Goal: Information Seeking & Learning: Check status

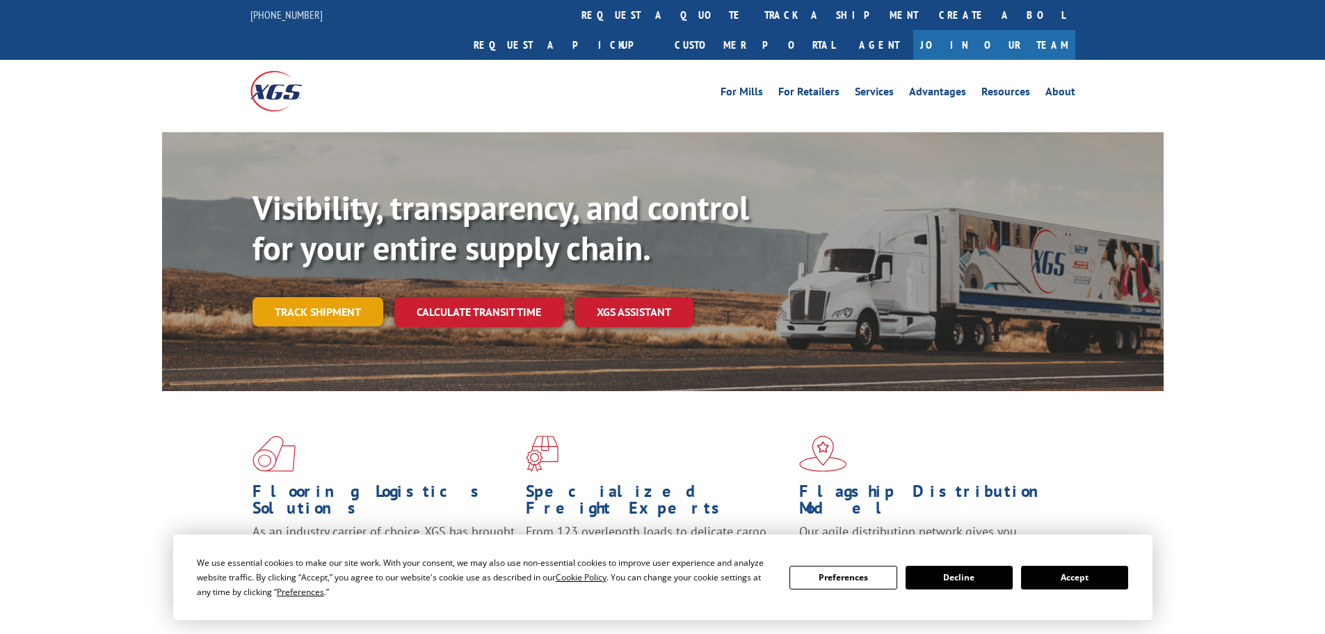
click at [343, 297] on link "Track shipment" at bounding box center [318, 311] width 131 height 29
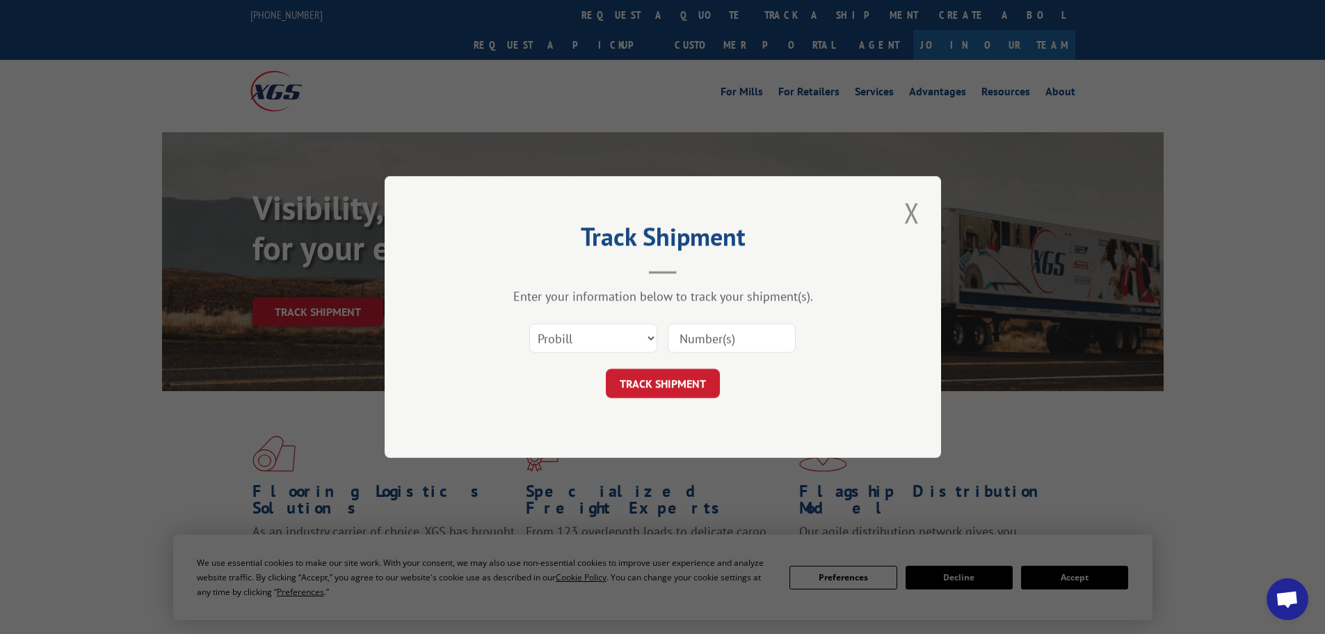
click at [692, 335] on input at bounding box center [732, 338] width 128 height 29
paste input "17508419"
type input "17508419"
click at [664, 384] on button "TRACK SHIPMENT" at bounding box center [663, 383] width 114 height 29
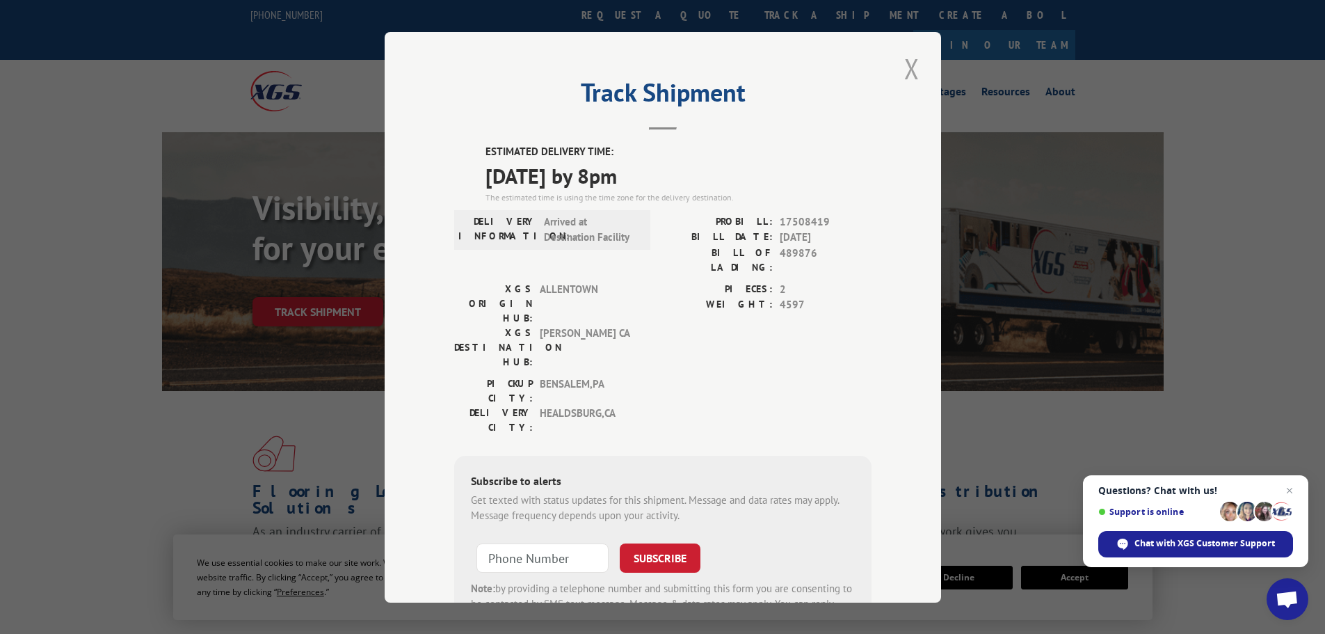
click at [903, 66] on button "Close modal" at bounding box center [912, 68] width 24 height 38
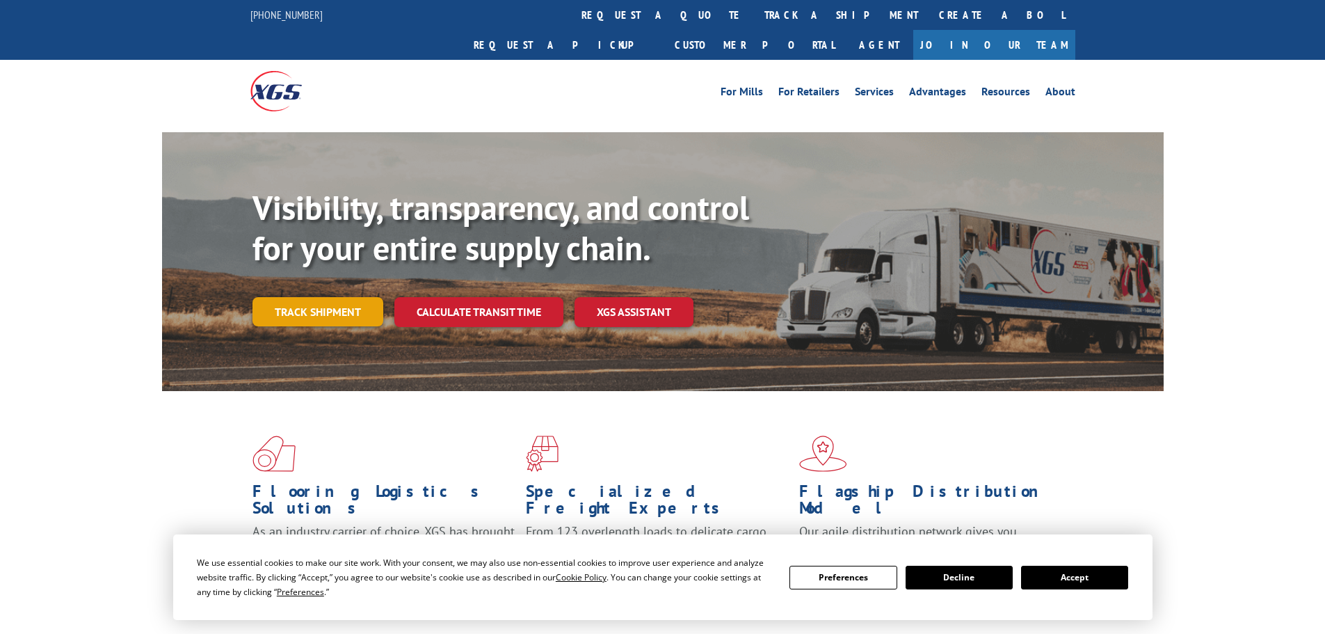
click at [349, 297] on link "Track shipment" at bounding box center [318, 311] width 131 height 29
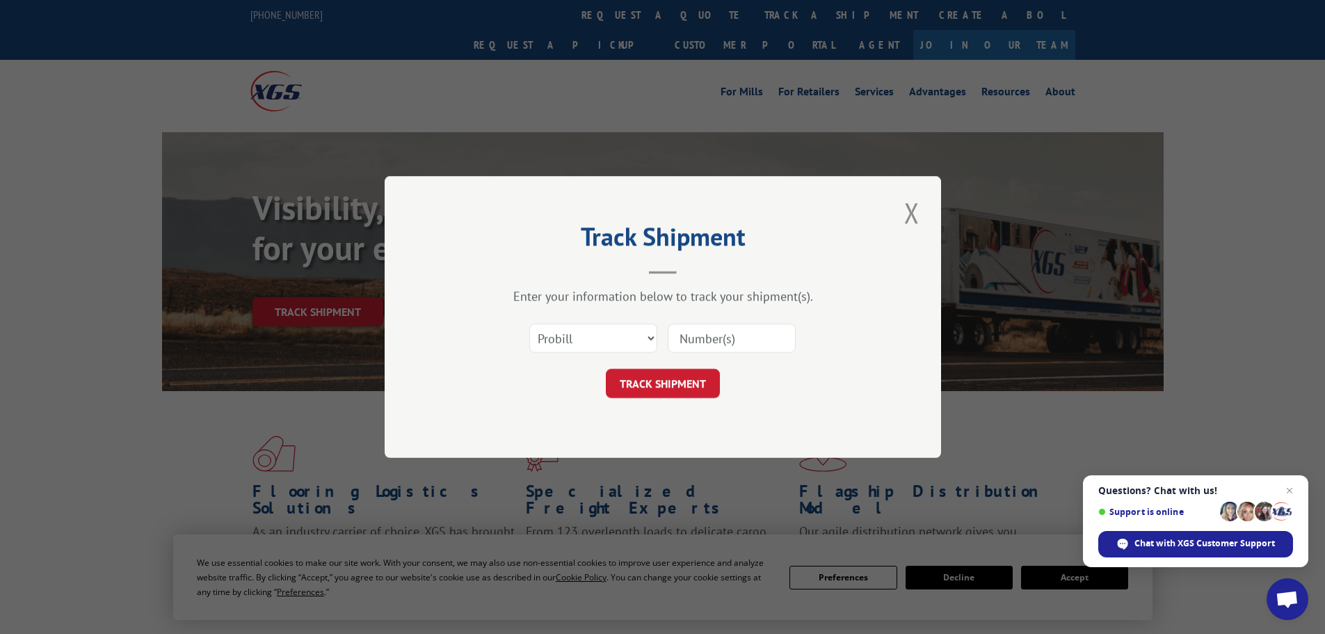
click at [701, 341] on input at bounding box center [732, 338] width 128 height 29
paste input "493286"
type input "493286"
drag, startPoint x: 724, startPoint y: 344, endPoint x: 580, endPoint y: 314, distance: 147.6
click at [580, 314] on div "Enter your information below to track your shipment(s). Select category... Prob…" at bounding box center [662, 343] width 417 height 110
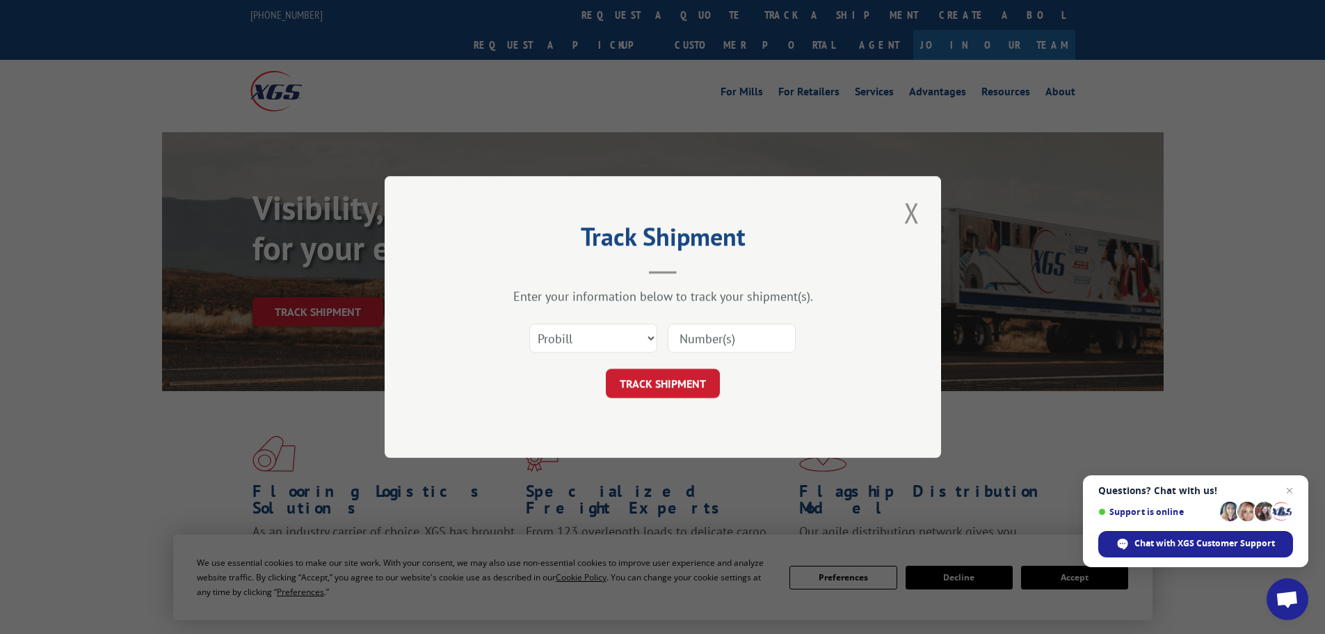
paste input "17508419"
type input "17508419"
click at [682, 388] on button "TRACK SHIPMENT" at bounding box center [663, 383] width 114 height 29
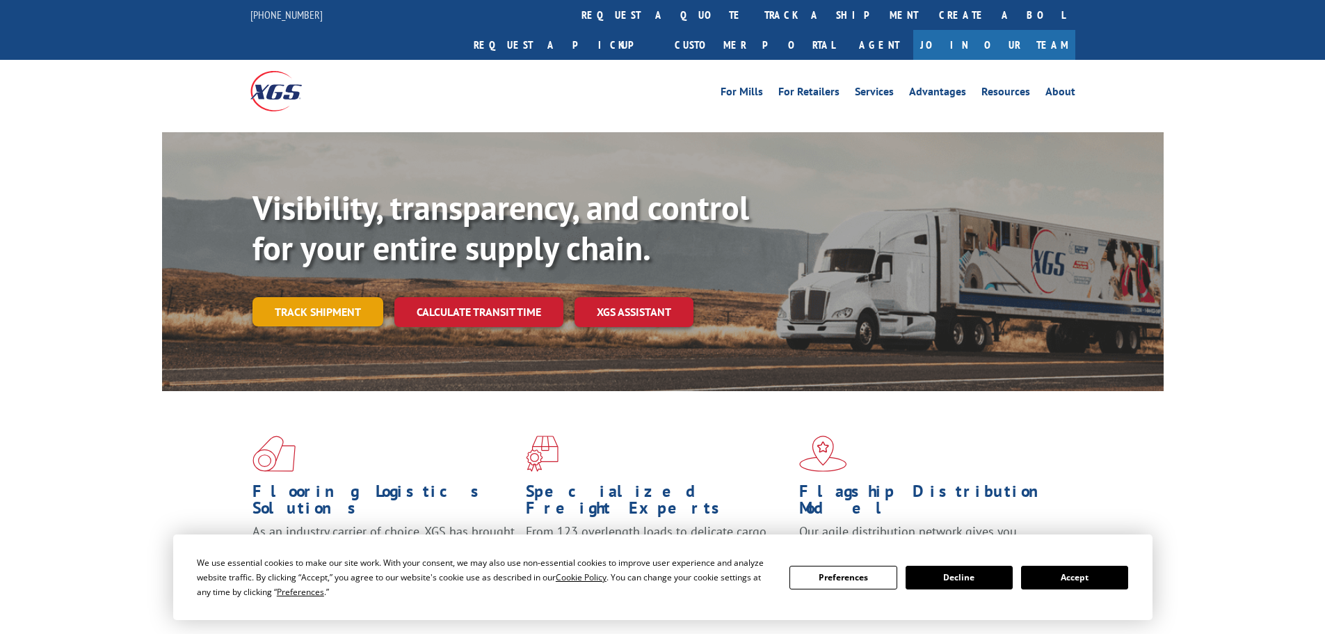
click at [294, 297] on link "Track shipment" at bounding box center [318, 311] width 131 height 29
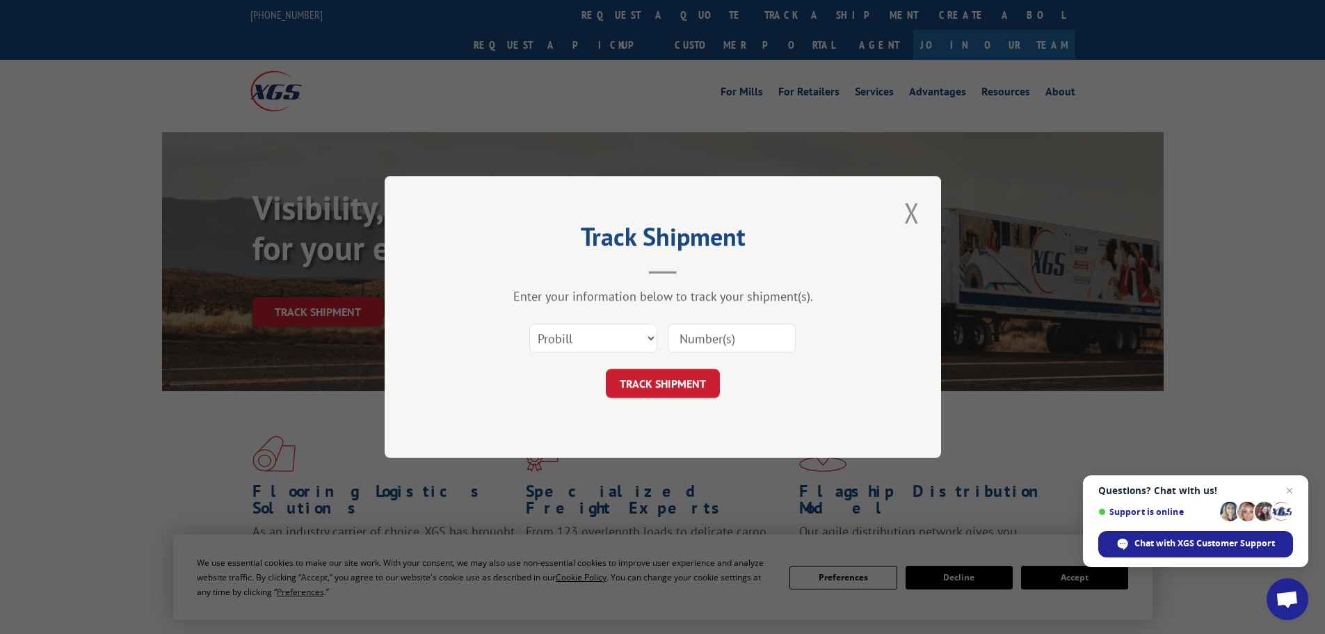
paste input "17508419"
type input "17508419"
click at [676, 376] on button "TRACK SHIPMENT" at bounding box center [663, 383] width 114 height 29
